Goal: Information Seeking & Learning: Learn about a topic

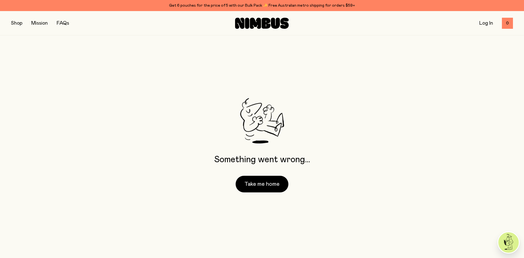
scroll to position [11, 0]
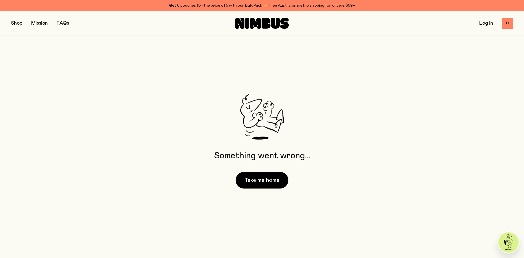
click at [18, 25] on button "button" at bounding box center [16, 23] width 11 height 8
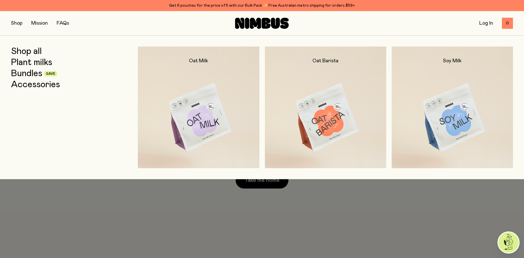
click at [61, 25] on link "FAQs" at bounding box center [63, 23] width 12 height 5
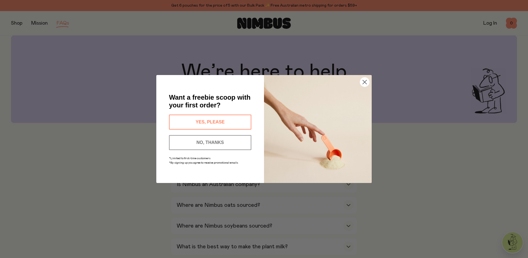
click at [208, 142] on button "NO, THANKS" at bounding box center [210, 142] width 82 height 15
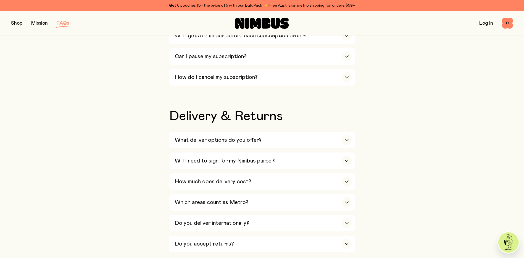
scroll to position [674, 0]
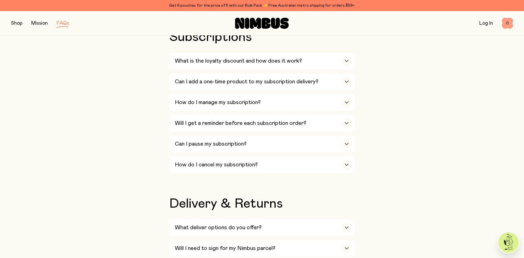
click at [507, 23] on span "0" at bounding box center [507, 23] width 11 height 11
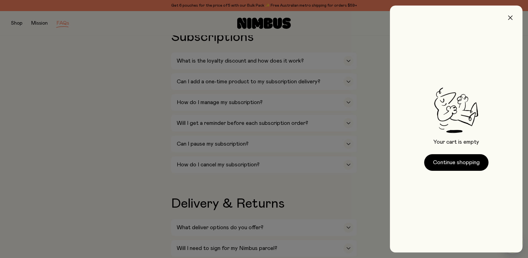
click at [509, 17] on icon "button" at bounding box center [510, 17] width 4 height 4
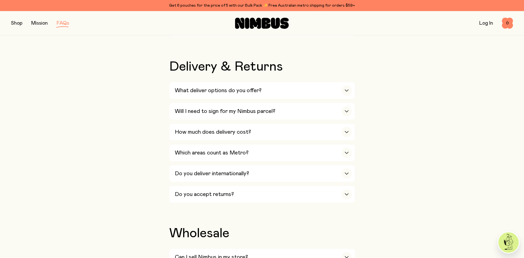
scroll to position [812, 0]
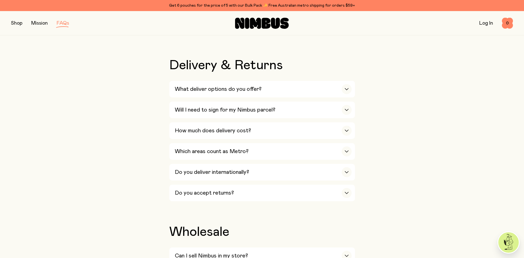
click at [511, 246] on img at bounding box center [508, 242] width 20 height 20
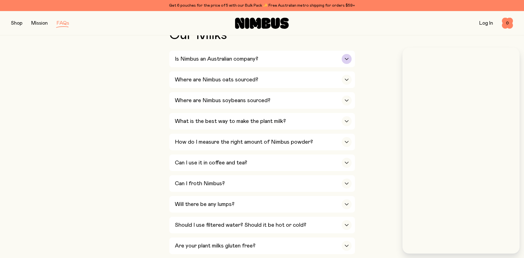
scroll to position [66, 0]
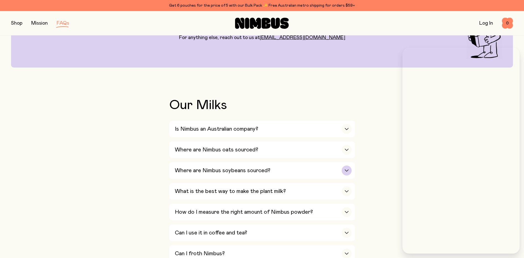
click at [345, 169] on icon "button" at bounding box center [347, 170] width 4 height 2
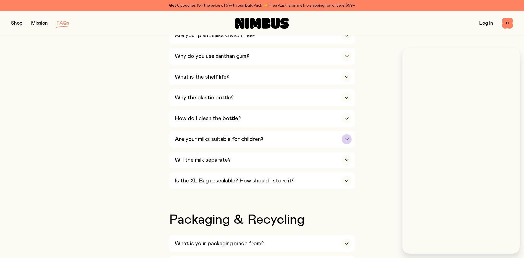
scroll to position [453, 0]
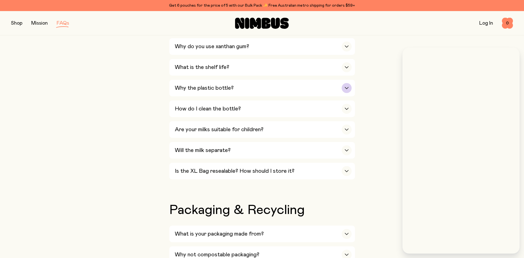
click at [347, 87] on icon "button" at bounding box center [346, 88] width 3 height 2
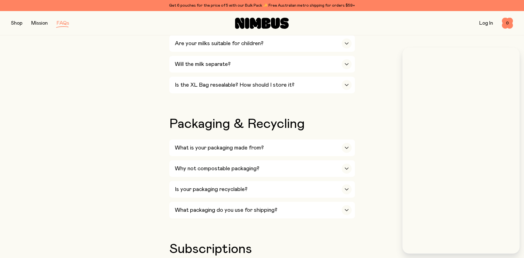
scroll to position [609, 0]
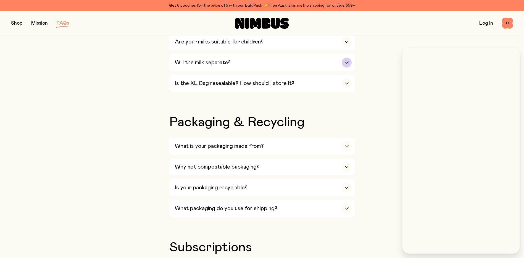
click at [348, 61] on div "button" at bounding box center [347, 62] width 10 height 10
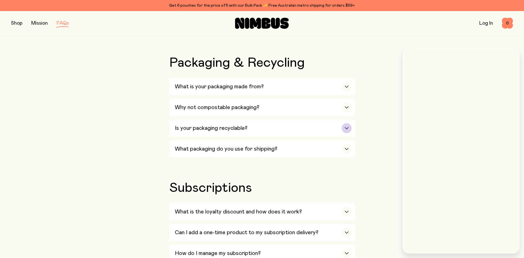
scroll to position [554, 0]
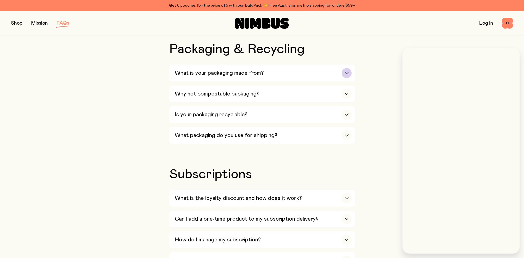
click at [344, 68] on div "button" at bounding box center [347, 73] width 10 height 10
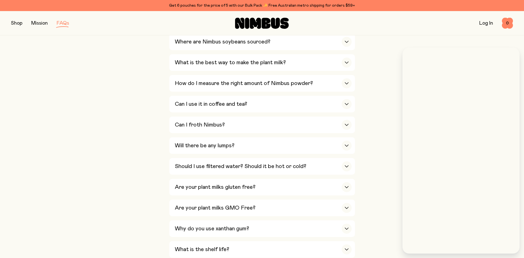
scroll to position [112, 0]
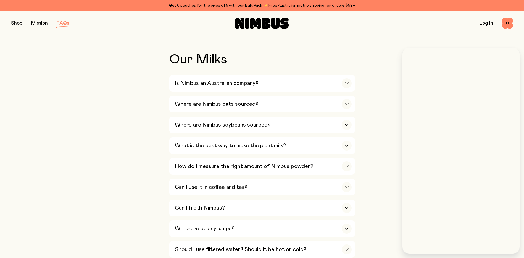
click at [14, 25] on button "button" at bounding box center [16, 23] width 11 height 8
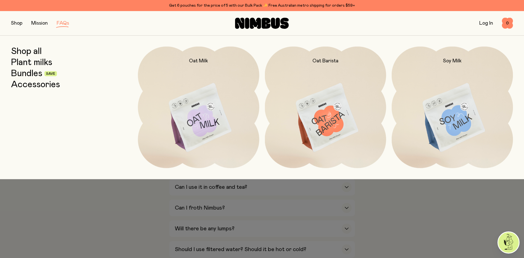
click at [443, 109] on img at bounding box center [452, 117] width 121 height 143
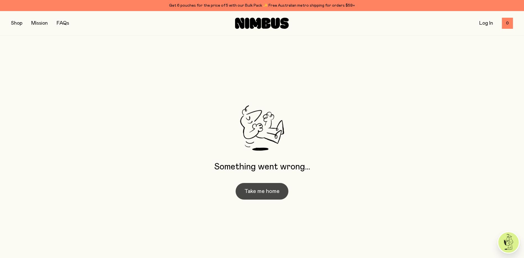
click at [258, 192] on button "Take me home" at bounding box center [262, 191] width 53 height 17
